Goal: Task Accomplishment & Management: Use online tool/utility

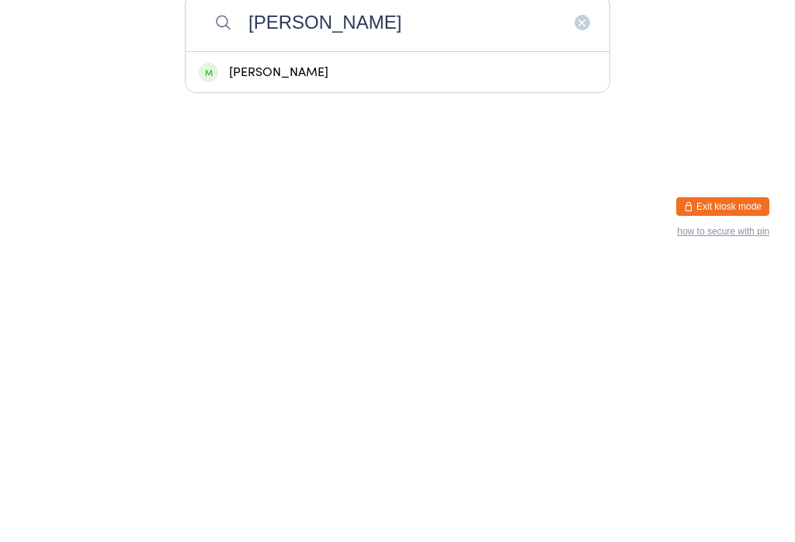
type input "Felipe"
click at [348, 341] on div "Felipe Goveia Lindesay" at bounding box center [397, 351] width 397 height 21
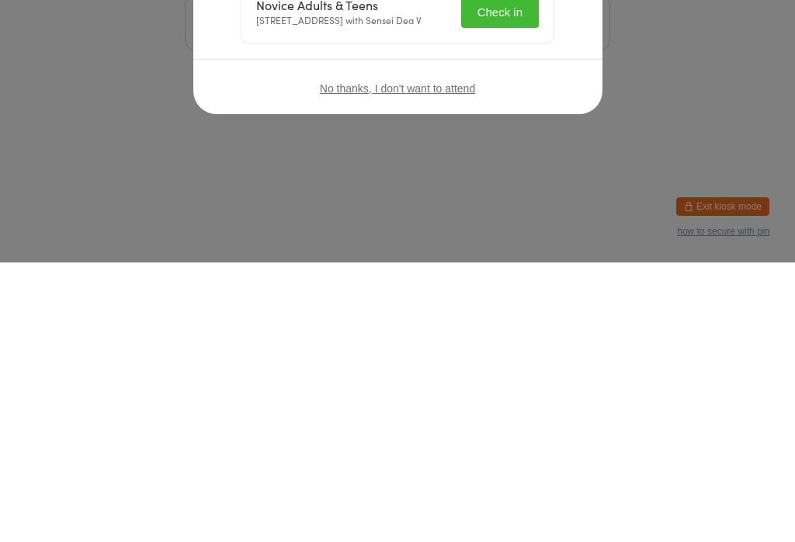
click at [526, 287] on button "Check in" at bounding box center [500, 292] width 78 height 32
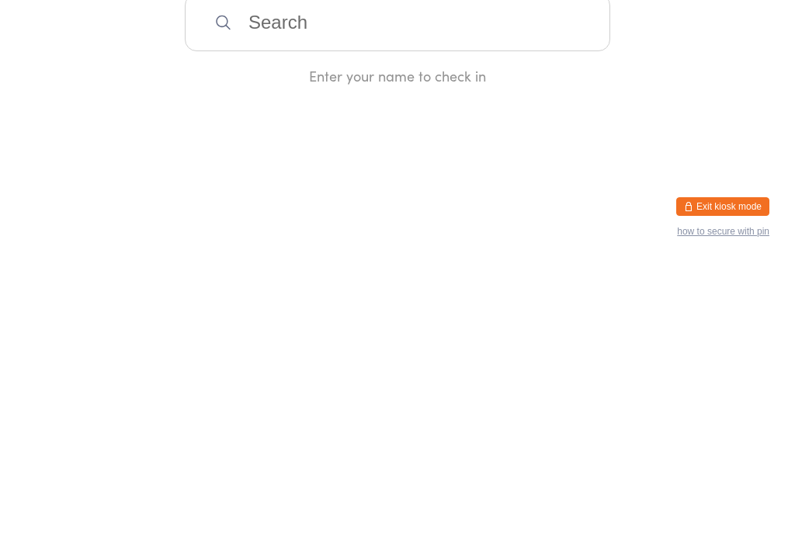
click at [553, 293] on input "search" at bounding box center [397, 301] width 425 height 57
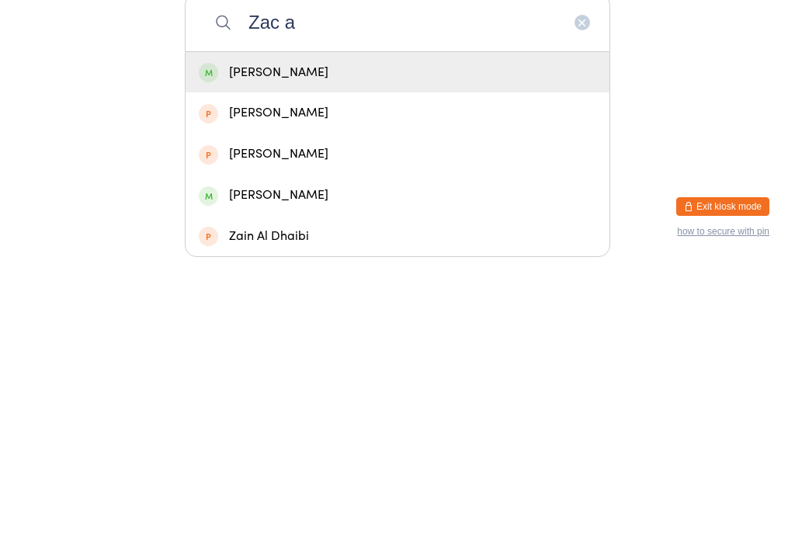
type input "Zac a"
click at [405, 341] on div "Zac Arambasic" at bounding box center [397, 351] width 397 height 21
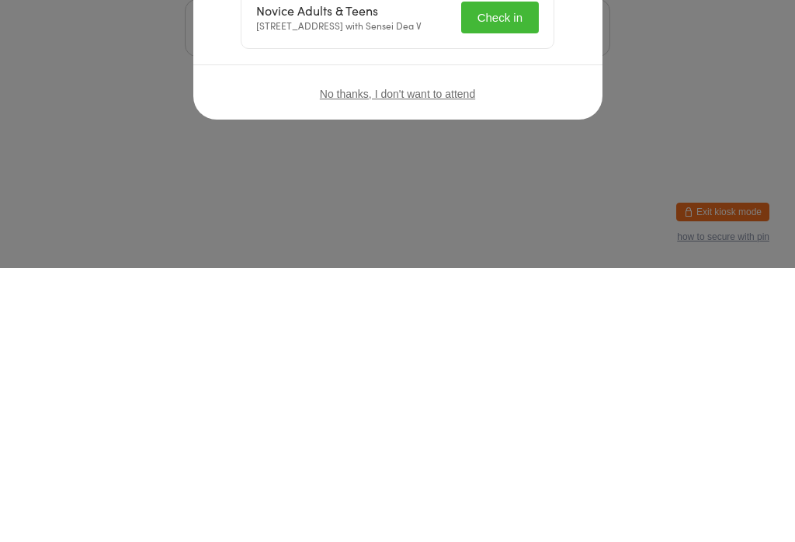
click at [494, 307] on button "Check in" at bounding box center [500, 292] width 78 height 32
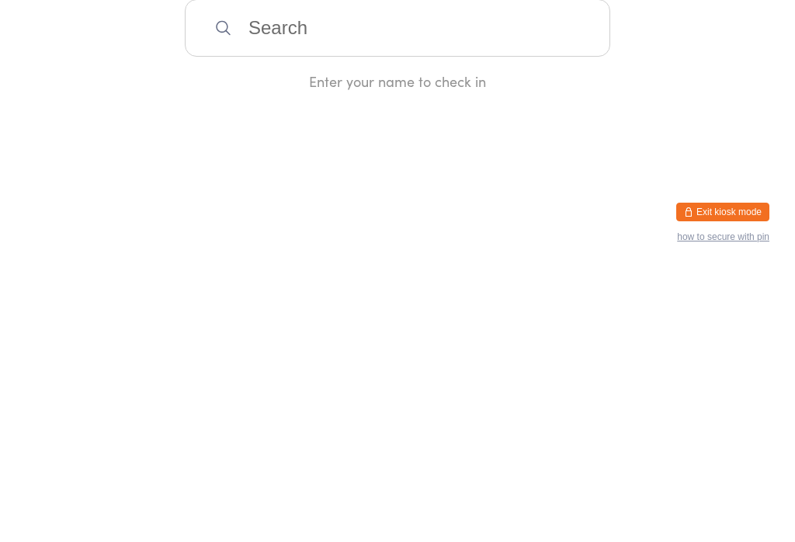
click at [518, 299] on input "search" at bounding box center [397, 301] width 425 height 57
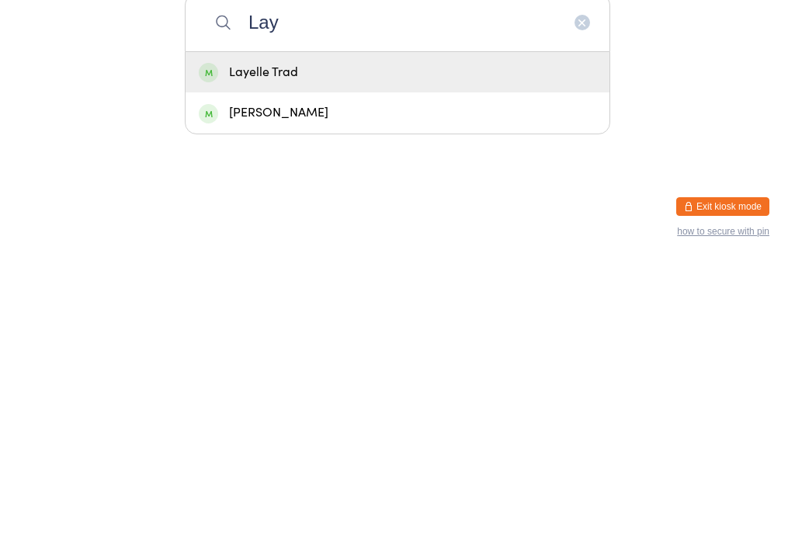
type input "Lay"
click at [462, 341] on div "Layelle Trad" at bounding box center [397, 351] width 397 height 21
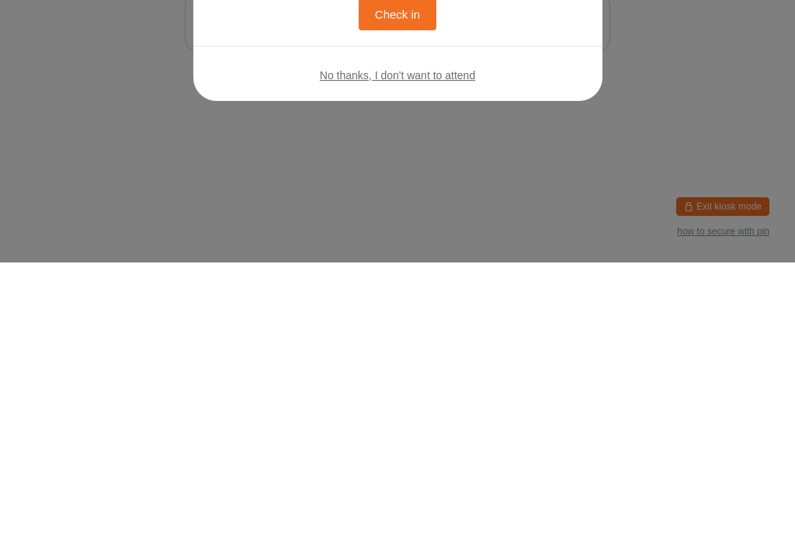
click at [553, 113] on icon "button" at bounding box center [561, 117] width 17 height 17
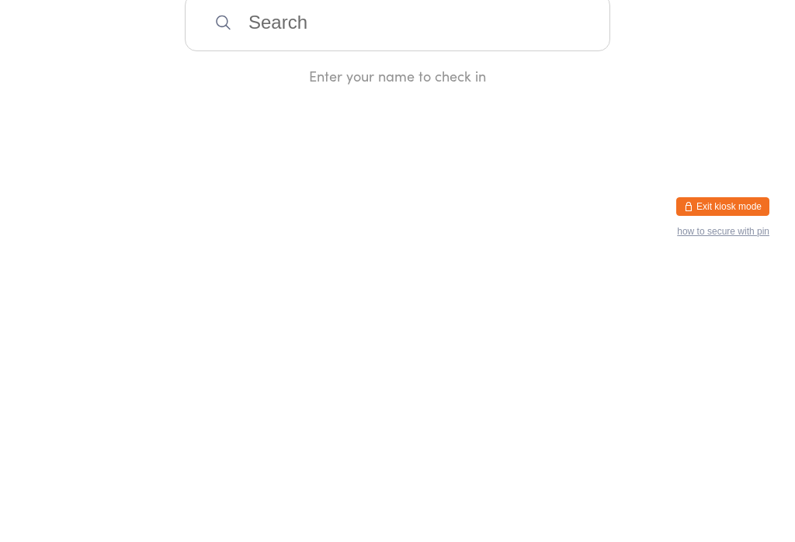
click at [550, 121] on div "Manual search Scanner input Check Out Welcome! Enter your name to check in" at bounding box center [397, 182] width 795 height 365
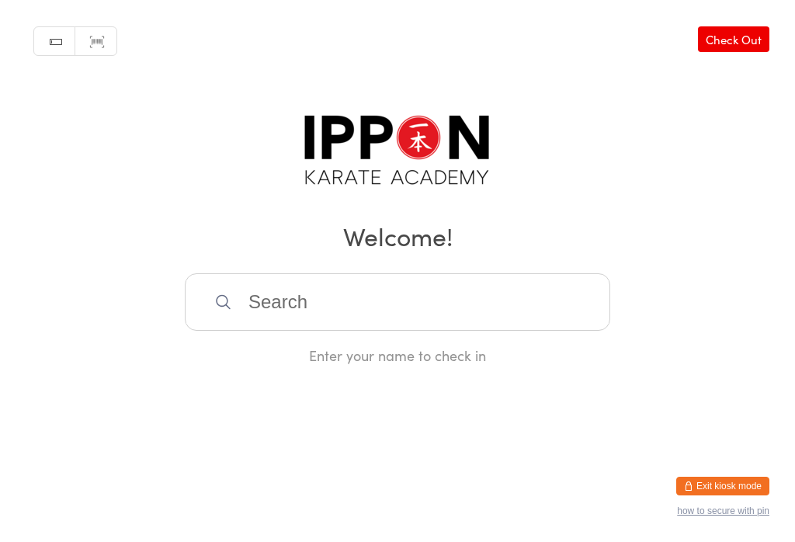
click at [404, 300] on input "search" at bounding box center [397, 301] width 425 height 57
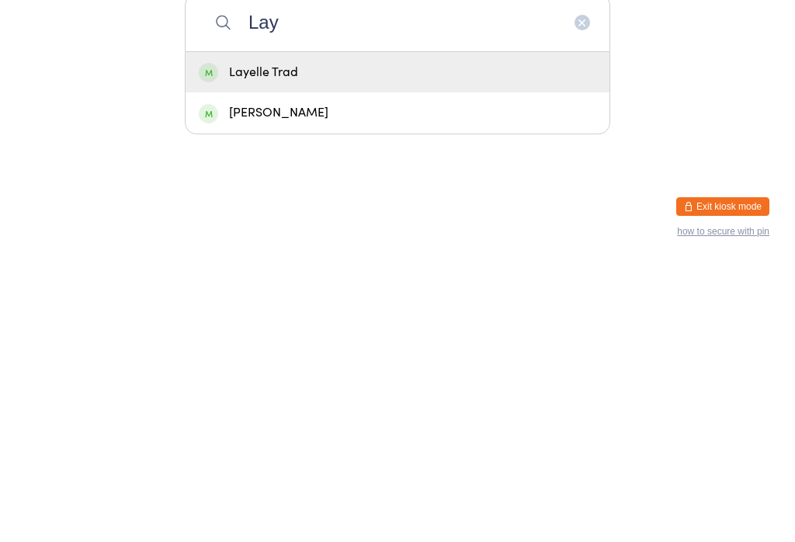
type input "Lay"
click at [324, 341] on div "Layelle Trad" at bounding box center [397, 351] width 397 height 21
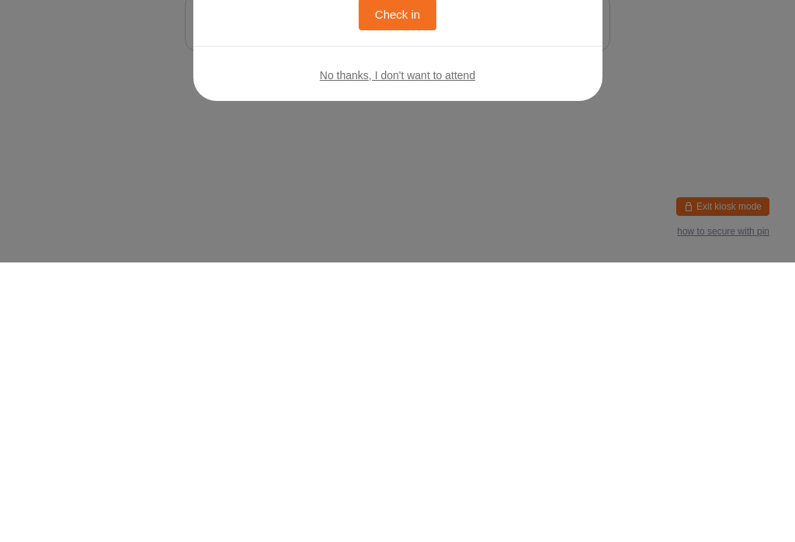
click at [388, 282] on button "Check in" at bounding box center [398, 294] width 78 height 32
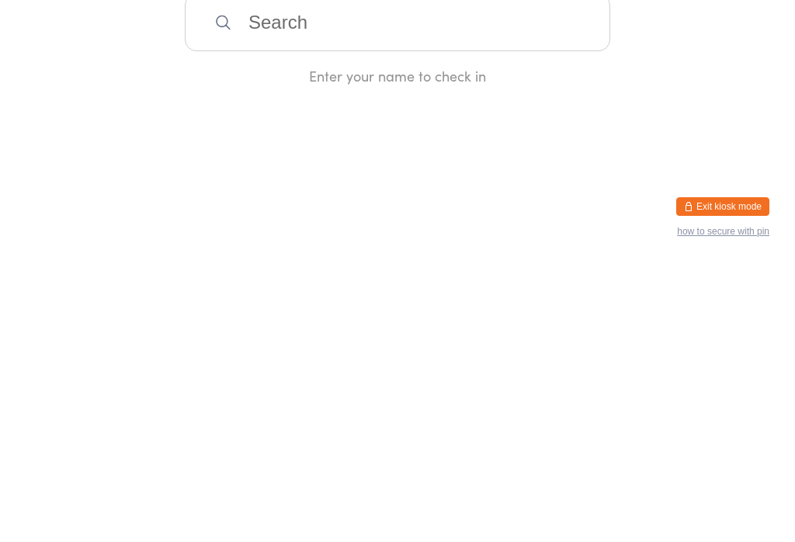
click at [272, 331] on input "search" at bounding box center [397, 301] width 425 height 57
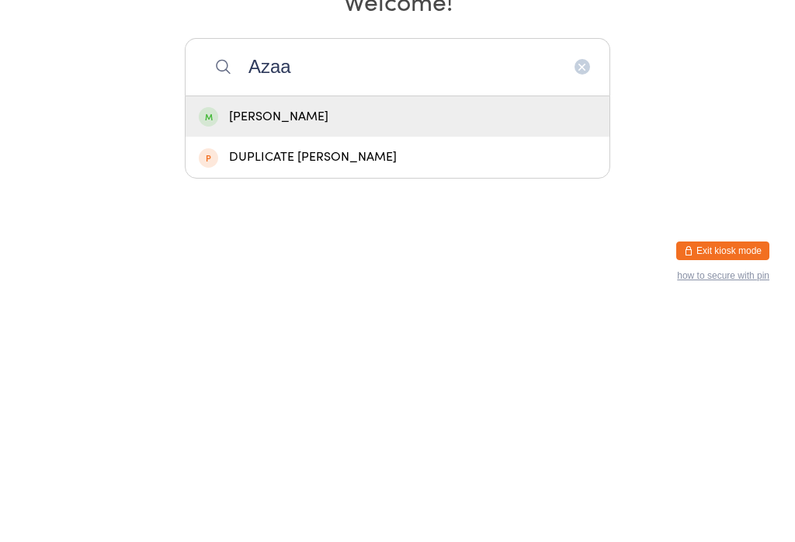
type input "Azaa"
click at [227, 341] on div "[PERSON_NAME]" at bounding box center [397, 351] width 397 height 21
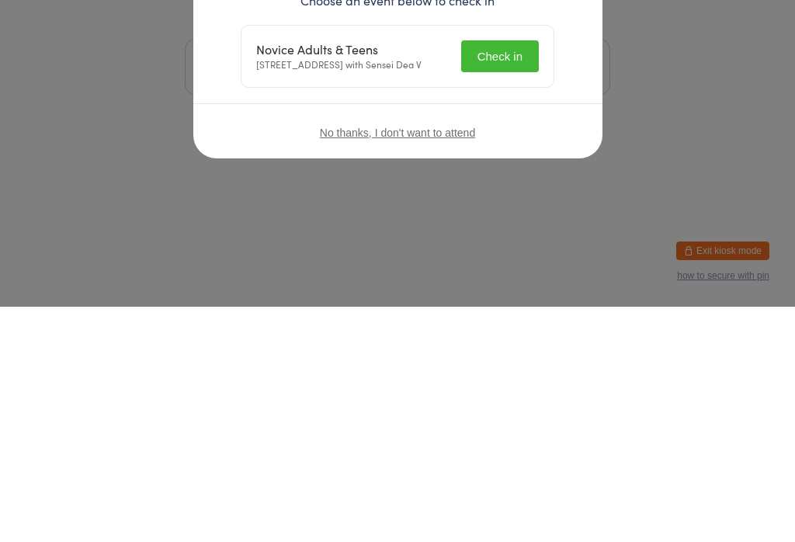
click at [500, 293] on button "Check in" at bounding box center [500, 292] width 78 height 32
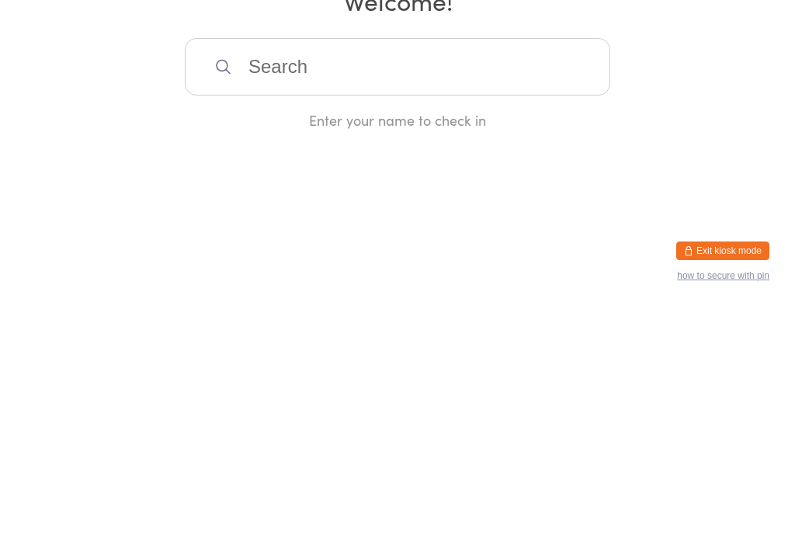
click at [553, 309] on input "search" at bounding box center [397, 301] width 425 height 57
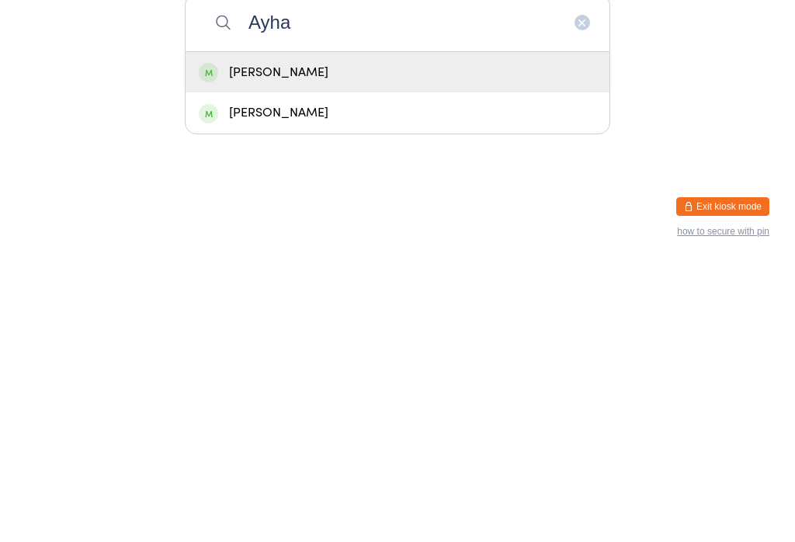
type input "Ayha"
click at [365, 341] on div "[PERSON_NAME]" at bounding box center [397, 351] width 397 height 21
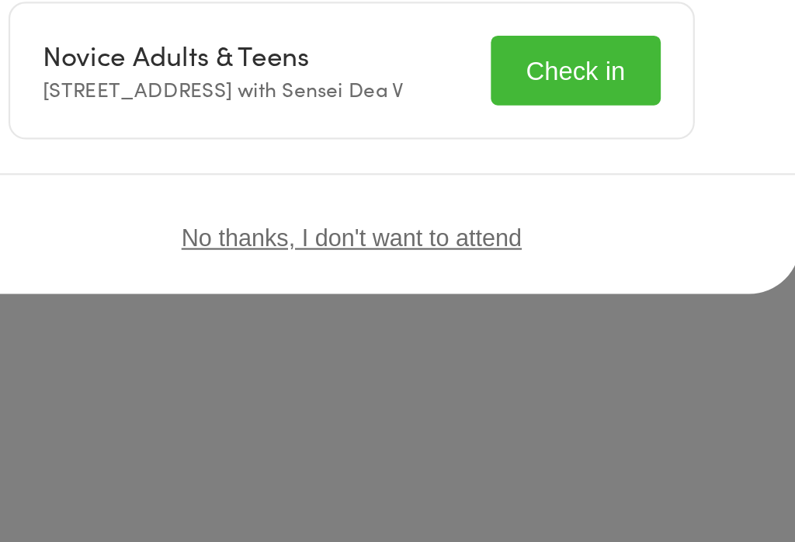
click at [461, 276] on button "Check in" at bounding box center [500, 292] width 78 height 32
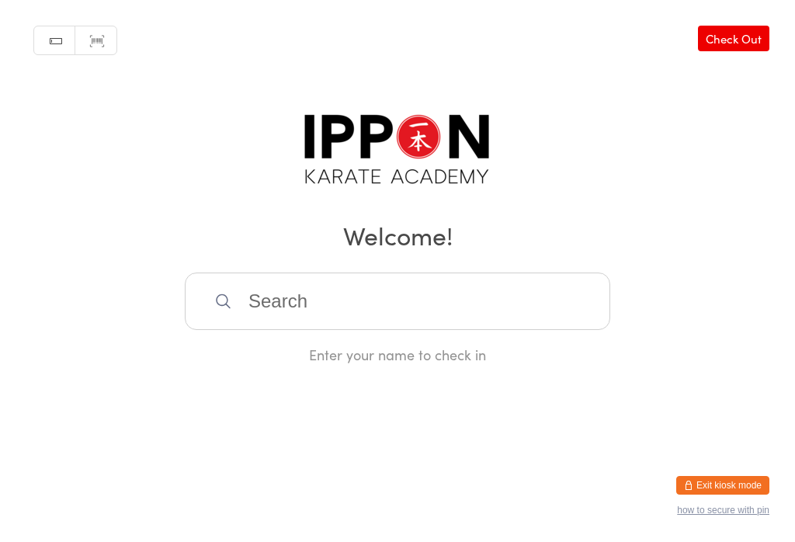
click at [307, 253] on h2 "Welcome!" at bounding box center [398, 235] width 764 height 35
click at [255, 278] on input "search" at bounding box center [397, 301] width 425 height 57
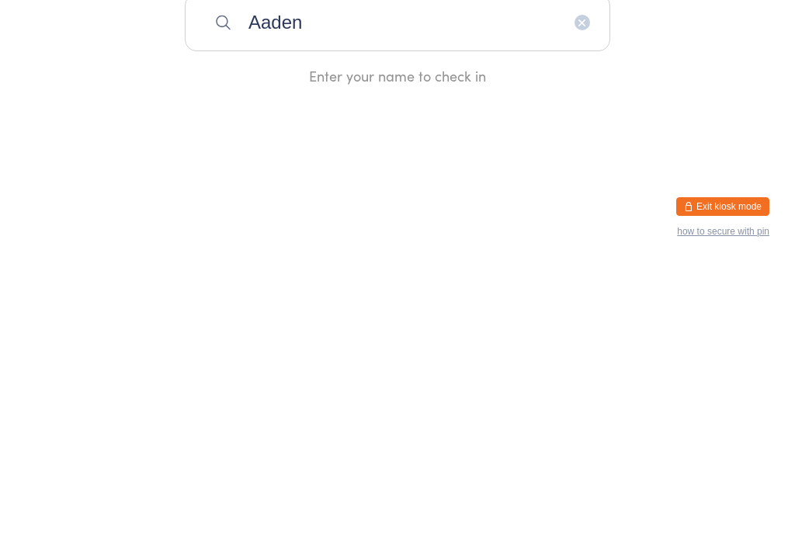
type input "Aaden"
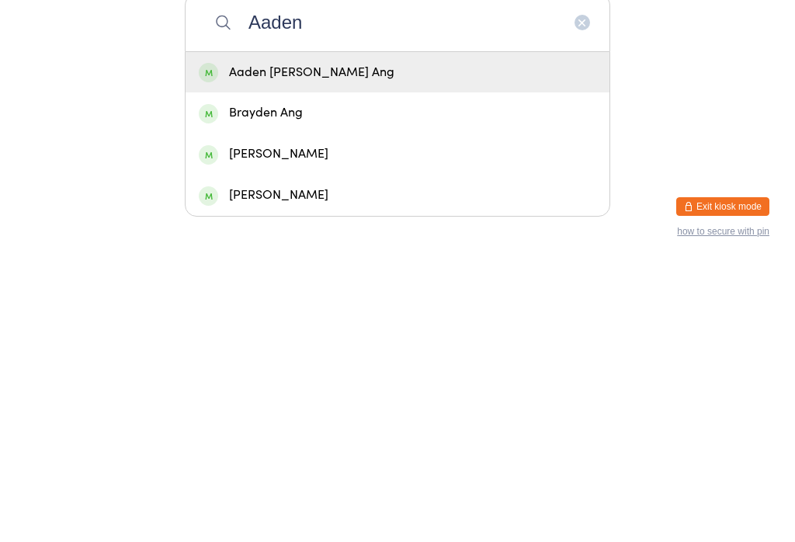
click at [360, 331] on div "Aaden [PERSON_NAME] Ang" at bounding box center [397, 351] width 424 height 41
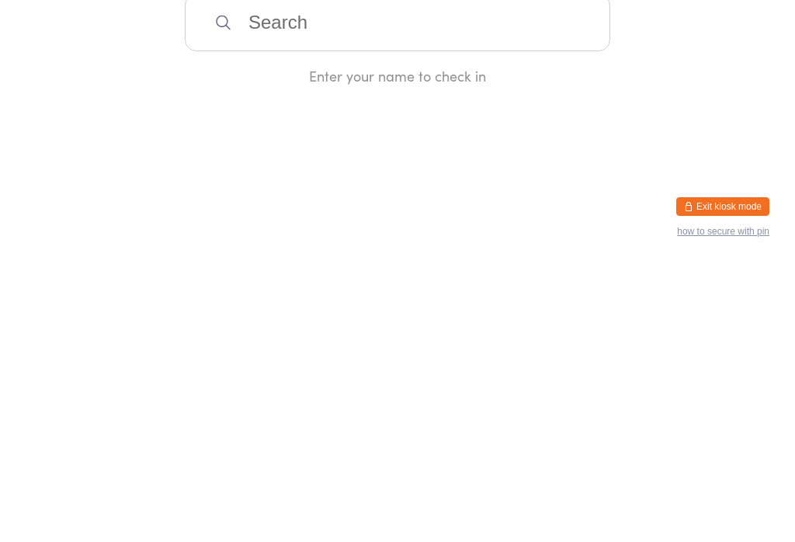
click at [351, 273] on div "Enter your name to check in" at bounding box center [397, 319] width 425 height 92
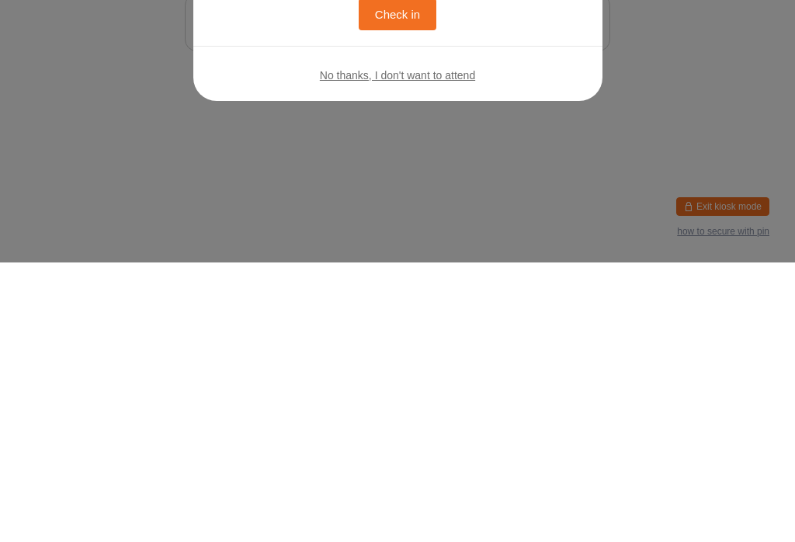
click at [406, 287] on button "Check in" at bounding box center [398, 294] width 78 height 32
